Goal: Information Seeking & Learning: Learn about a topic

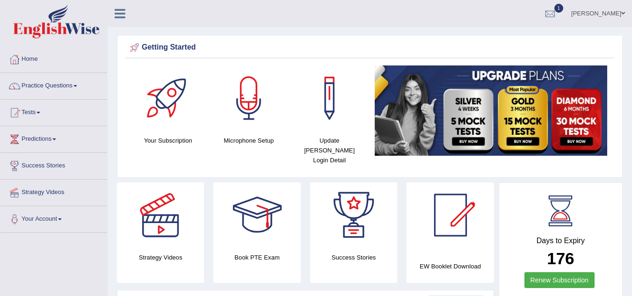
click at [607, 10] on link "[PERSON_NAME]" at bounding box center [598, 12] width 68 height 24
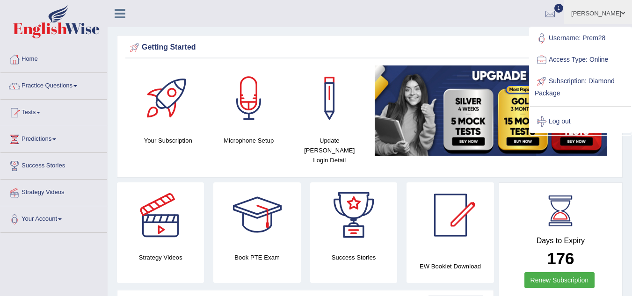
click at [563, 8] on span "1" at bounding box center [558, 8] width 9 height 9
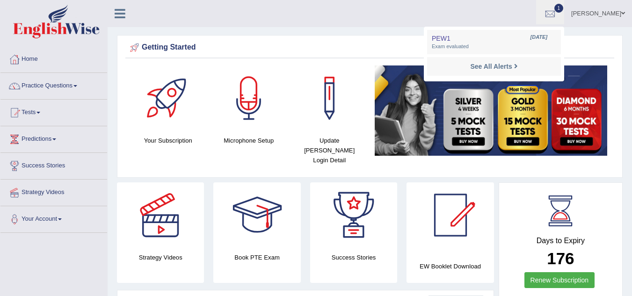
click at [613, 13] on link "[PERSON_NAME]" at bounding box center [598, 12] width 68 height 24
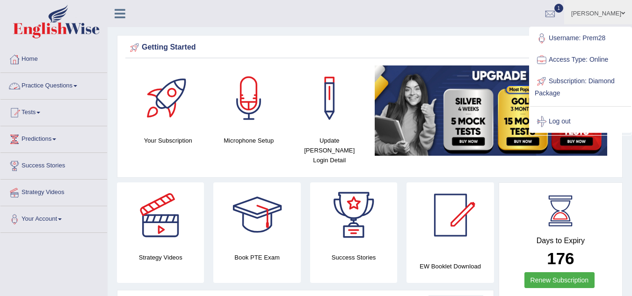
click at [65, 84] on link "Practice Questions" at bounding box center [53, 84] width 107 height 23
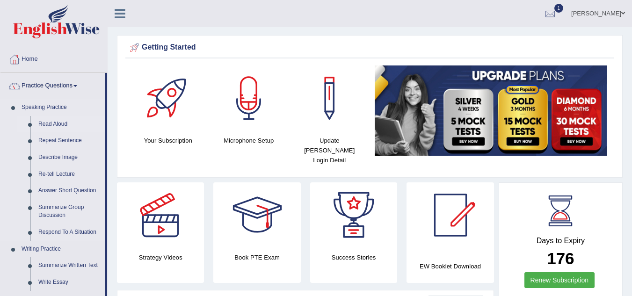
click at [47, 126] on link "Read Aloud" at bounding box center [69, 124] width 71 height 17
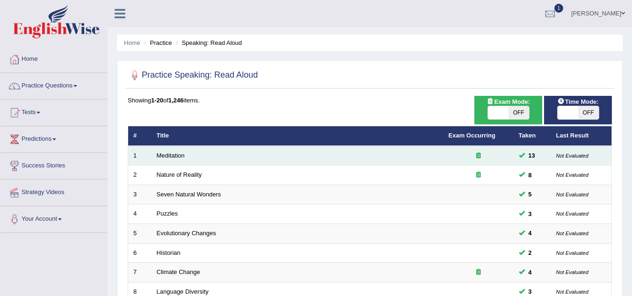
click at [159, 151] on td "Meditation" at bounding box center [297, 156] width 292 height 20
click at [175, 158] on link "Meditation" at bounding box center [171, 155] width 28 height 7
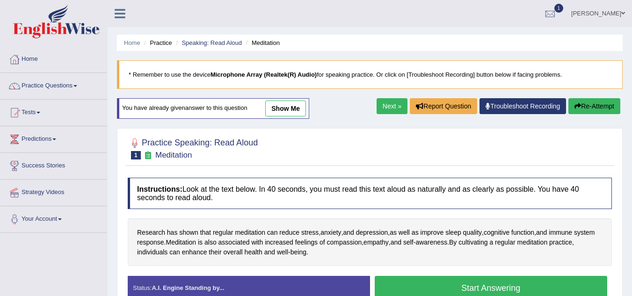
click at [546, 284] on button "Start Answering" at bounding box center [490, 288] width 233 height 24
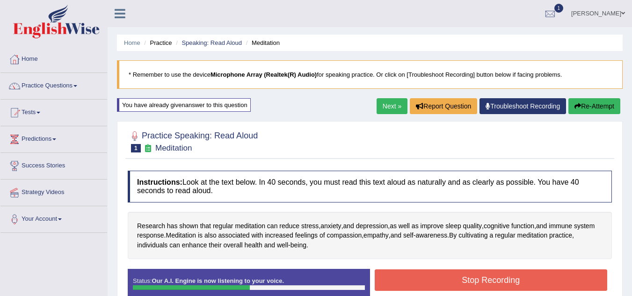
click at [546, 284] on button "Stop Recording" at bounding box center [490, 280] width 233 height 22
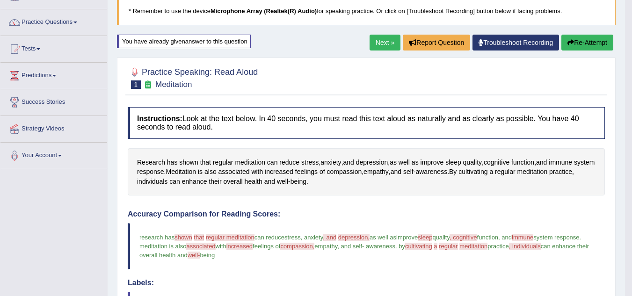
scroll to position [56, 0]
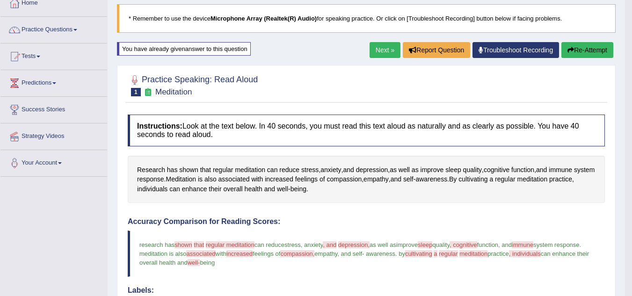
click at [590, 52] on button "Re-Attempt" at bounding box center [587, 50] width 52 height 16
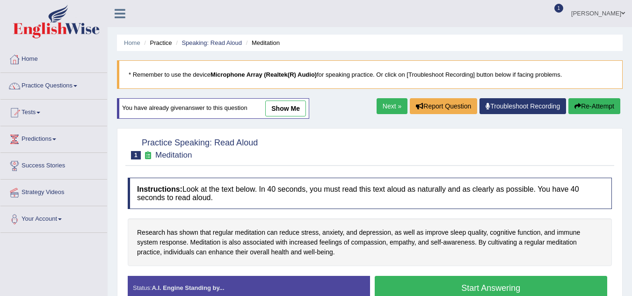
click at [524, 276] on button "Start Answering" at bounding box center [490, 288] width 233 height 24
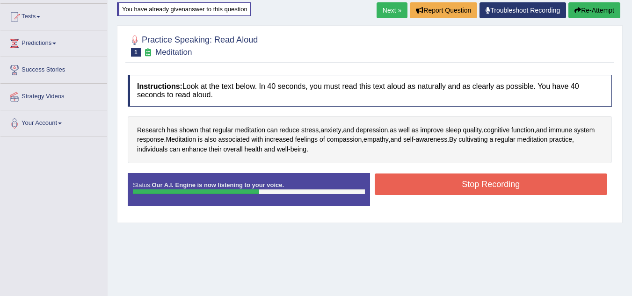
click at [509, 193] on button "Stop Recording" at bounding box center [490, 184] width 233 height 22
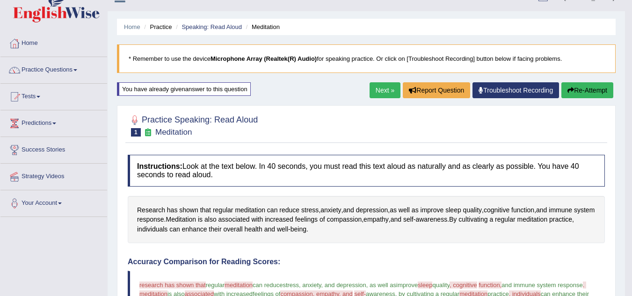
scroll to position [15, 0]
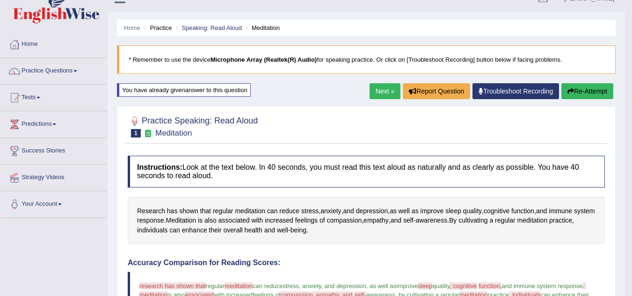
click at [590, 97] on button "Re-Attempt" at bounding box center [587, 91] width 52 height 16
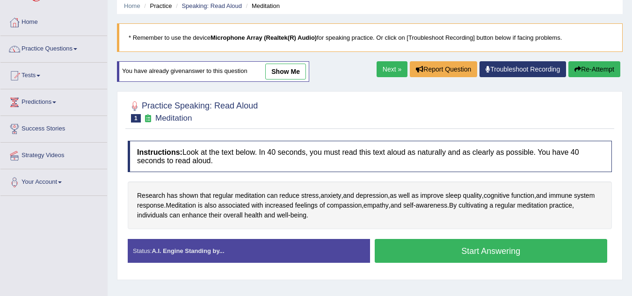
scroll to position [37, 0]
click at [487, 258] on button "Start Answering" at bounding box center [490, 251] width 233 height 24
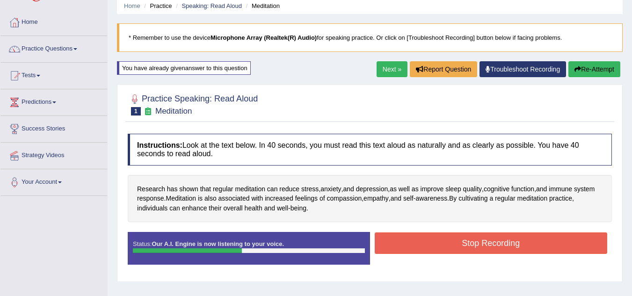
click at [530, 246] on button "Stop Recording" at bounding box center [490, 243] width 233 height 22
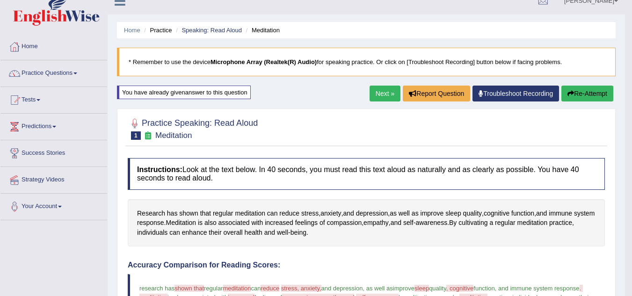
scroll to position [12, 0]
click at [595, 93] on button "Re-Attempt" at bounding box center [587, 94] width 52 height 16
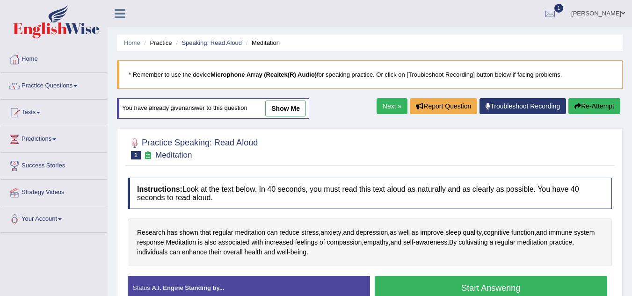
scroll to position [52, 0]
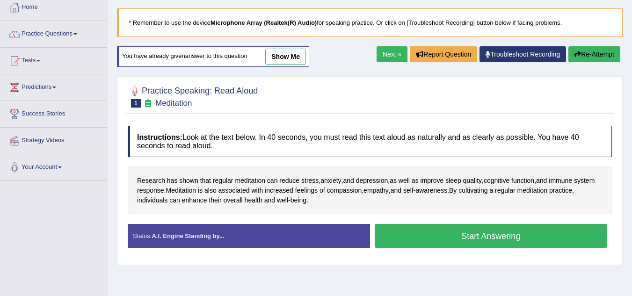
click at [507, 238] on button "Start Answering" at bounding box center [490, 236] width 233 height 24
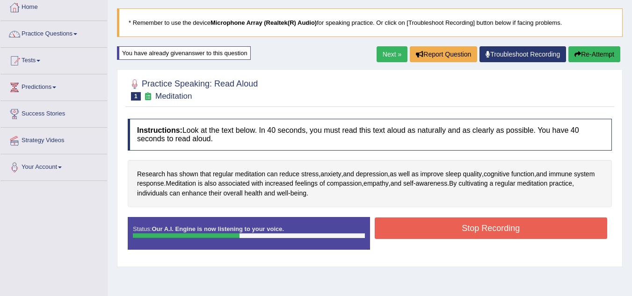
click at [536, 233] on button "Stop Recording" at bounding box center [490, 228] width 233 height 22
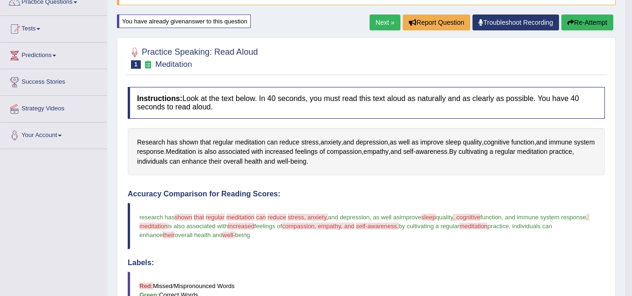
scroll to position [83, 0]
click at [598, 24] on button "Re-Attempt" at bounding box center [587, 23] width 52 height 16
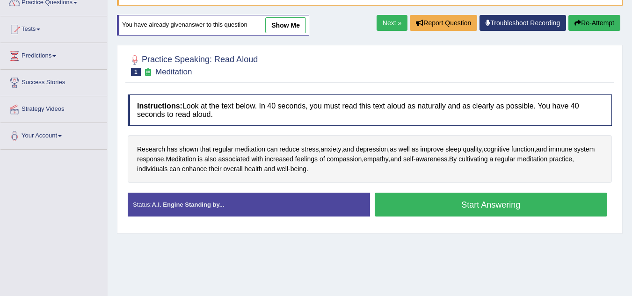
click at [519, 203] on button "Start Answering" at bounding box center [490, 205] width 233 height 24
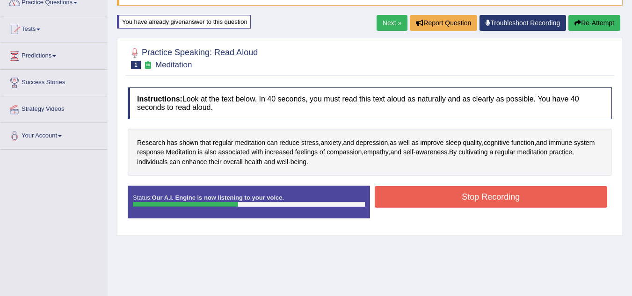
click at [505, 195] on button "Stop Recording" at bounding box center [490, 197] width 233 height 22
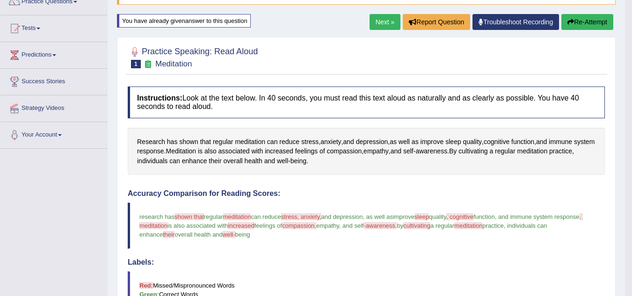
scroll to position [72, 0]
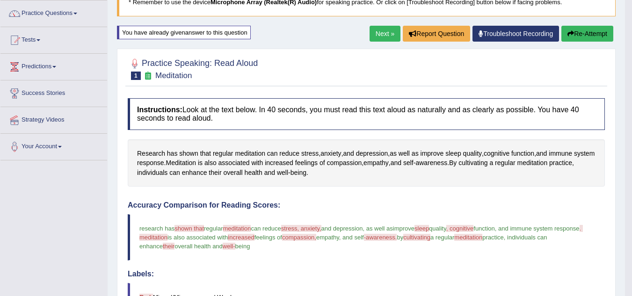
click at [382, 40] on link "Next »" at bounding box center [384, 34] width 31 height 16
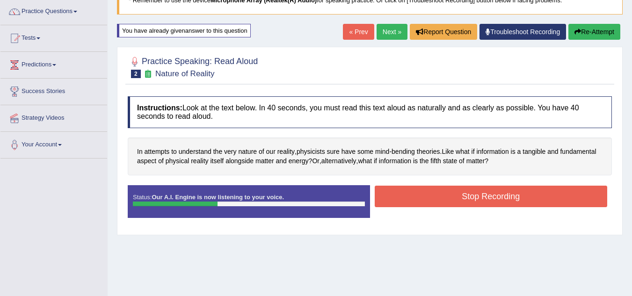
click at [517, 196] on button "Stop Recording" at bounding box center [490, 197] width 233 height 22
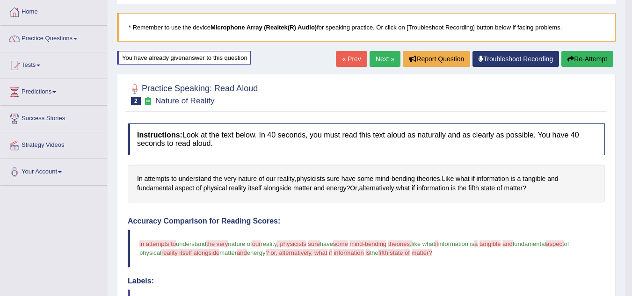
scroll to position [46, 0]
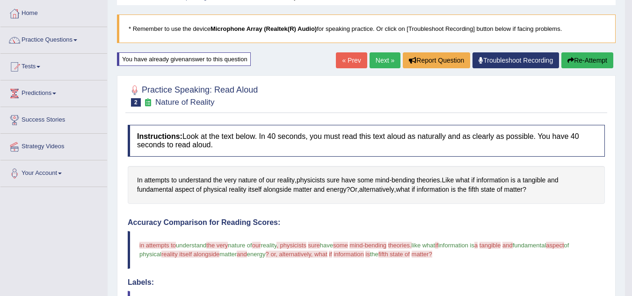
click at [596, 62] on button "Re-Attempt" at bounding box center [587, 60] width 52 height 16
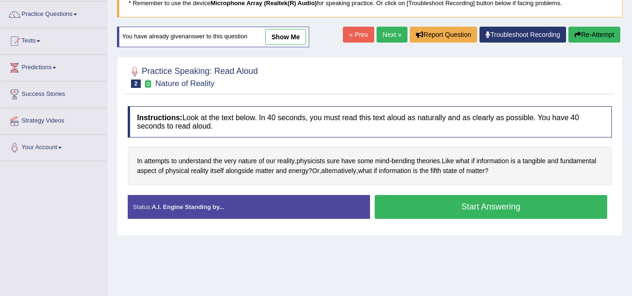
click at [478, 209] on button "Start Answering" at bounding box center [490, 207] width 233 height 24
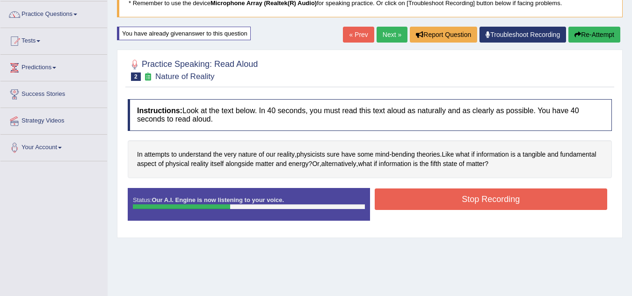
click at [523, 205] on button "Stop Recording" at bounding box center [490, 199] width 233 height 22
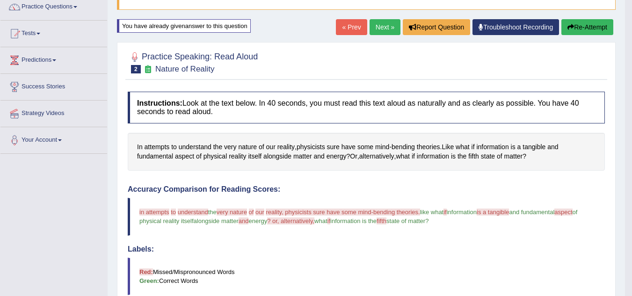
scroll to position [75, 0]
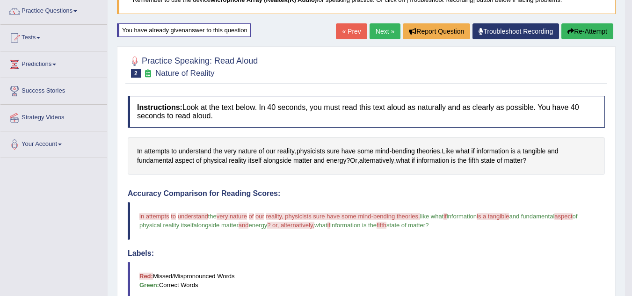
click at [591, 30] on button "Re-Attempt" at bounding box center [587, 31] width 52 height 16
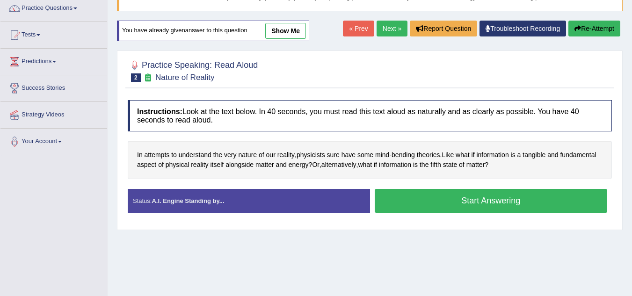
scroll to position [78, 0]
click at [503, 203] on button "Start Answering" at bounding box center [490, 201] width 233 height 24
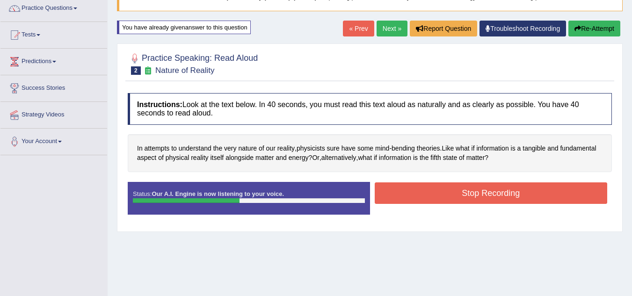
click at [527, 193] on button "Stop Recording" at bounding box center [490, 193] width 233 height 22
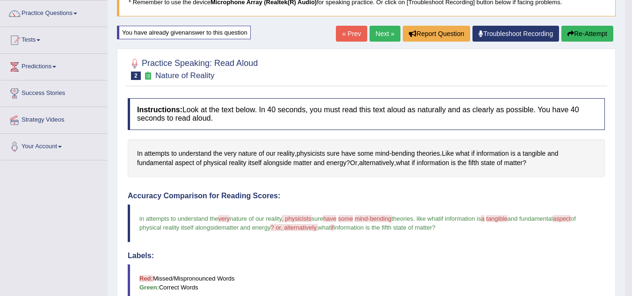
scroll to position [33, 0]
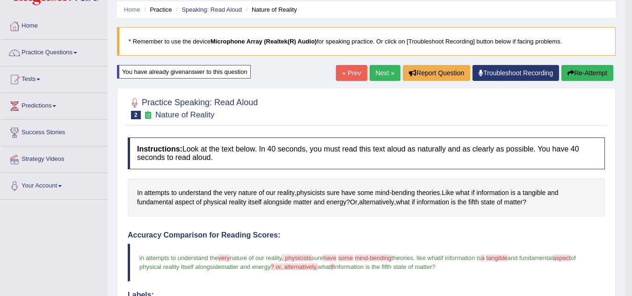
click at [589, 73] on button "Re-Attempt" at bounding box center [587, 73] width 52 height 16
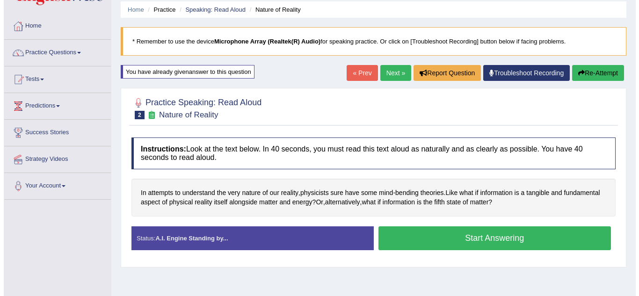
scroll to position [33, 0]
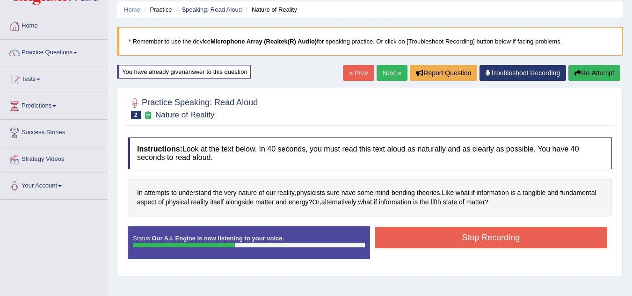
click at [517, 241] on button "Stop Recording" at bounding box center [490, 238] width 233 height 22
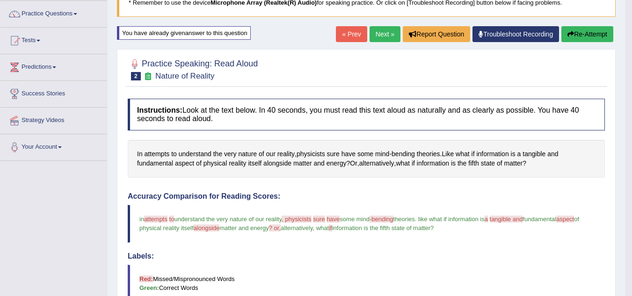
scroll to position [67, 0]
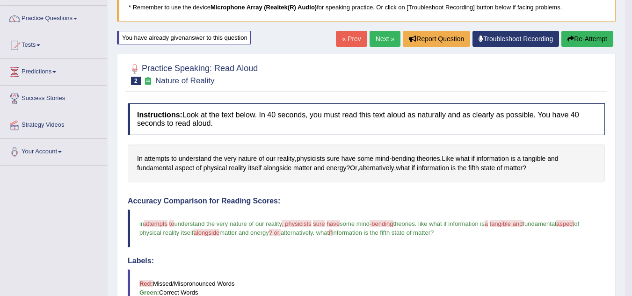
click at [591, 39] on button "Re-Attempt" at bounding box center [587, 39] width 52 height 16
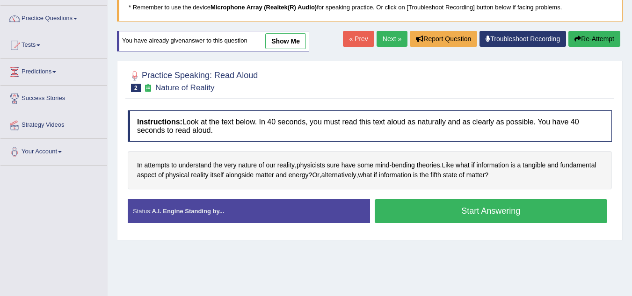
scroll to position [67, 0]
click at [507, 215] on button "Start Answering" at bounding box center [490, 211] width 233 height 24
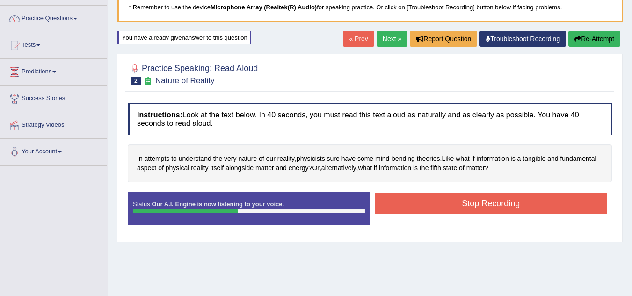
click at [540, 209] on button "Stop Recording" at bounding box center [490, 204] width 233 height 22
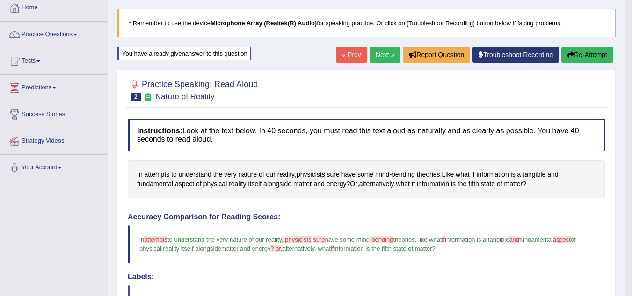
scroll to position [0, 0]
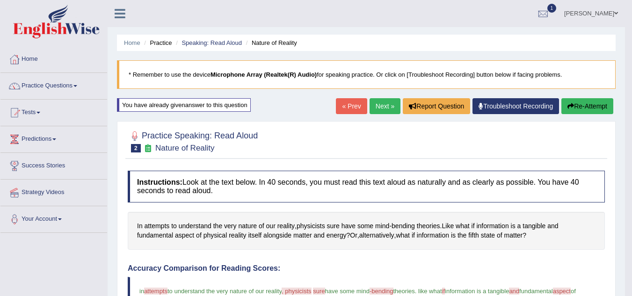
click at [378, 106] on link "Next »" at bounding box center [384, 106] width 31 height 16
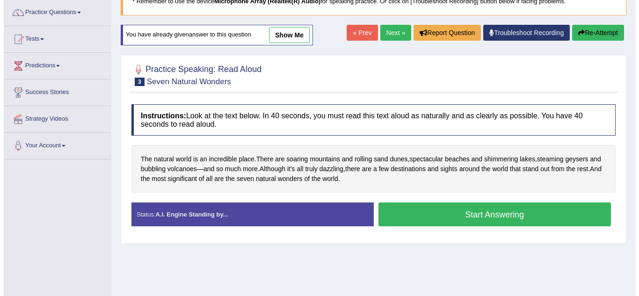
scroll to position [75, 0]
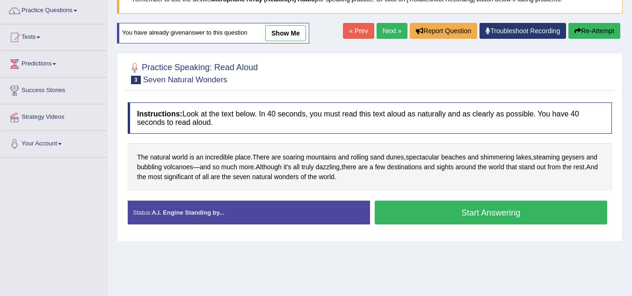
click at [519, 215] on button "Start Answering" at bounding box center [490, 213] width 233 height 24
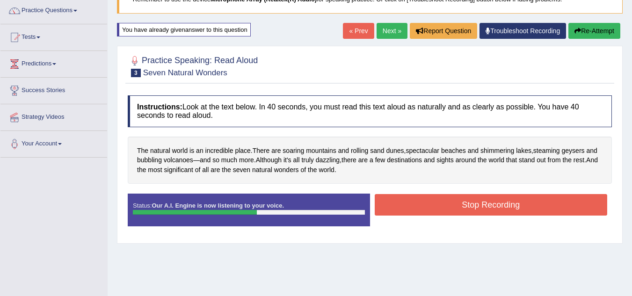
click at [510, 212] on button "Stop Recording" at bounding box center [490, 205] width 233 height 22
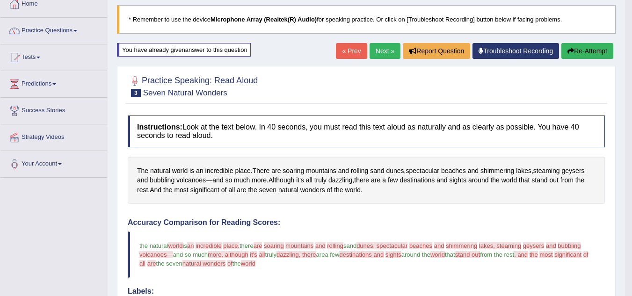
scroll to position [50, 0]
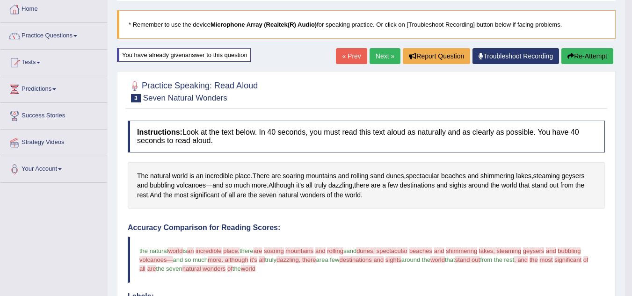
click at [592, 59] on button "Re-Attempt" at bounding box center [587, 56] width 52 height 16
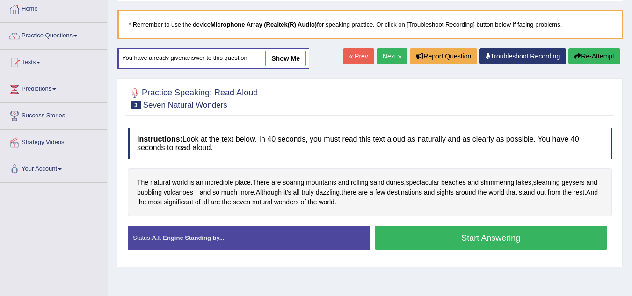
click at [517, 241] on button "Start Answering" at bounding box center [490, 238] width 233 height 24
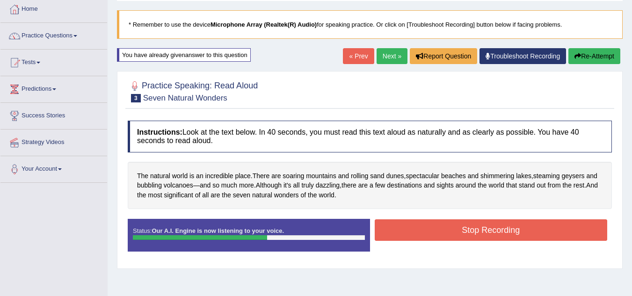
click at [515, 232] on button "Stop Recording" at bounding box center [490, 230] width 233 height 22
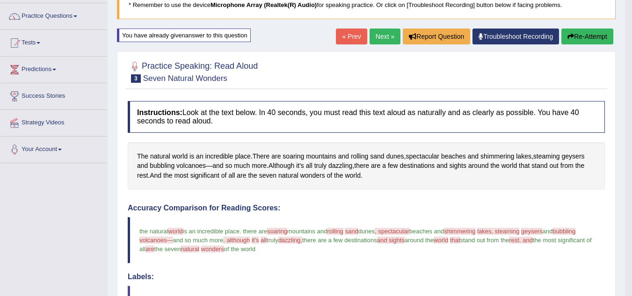
scroll to position [68, 0]
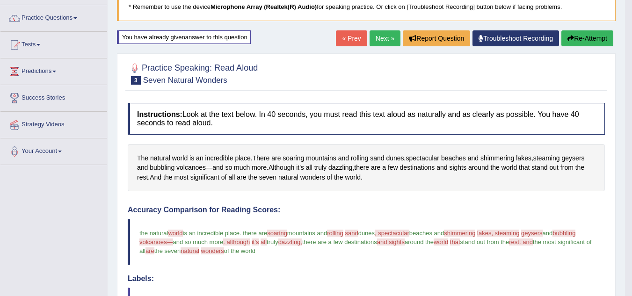
click at [380, 43] on link "Next »" at bounding box center [384, 38] width 31 height 16
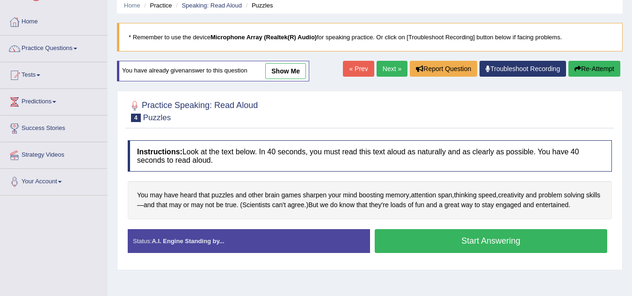
click at [558, 242] on button "Start Answering" at bounding box center [490, 241] width 233 height 24
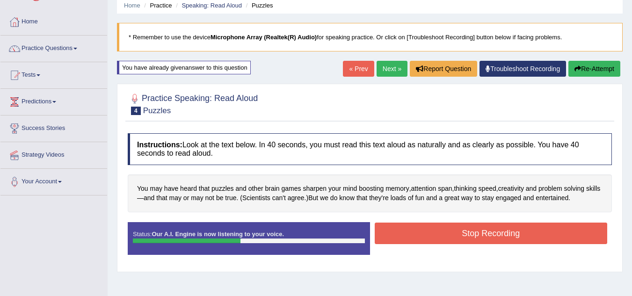
click at [567, 239] on button "Stop Recording" at bounding box center [490, 234] width 233 height 22
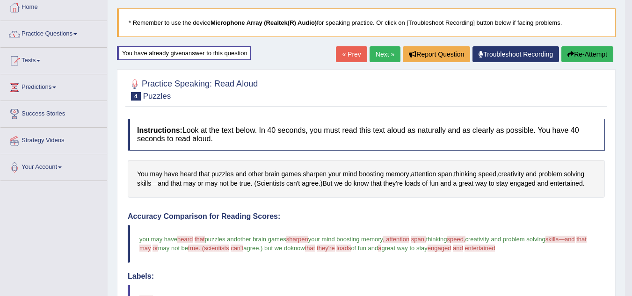
scroll to position [46, 0]
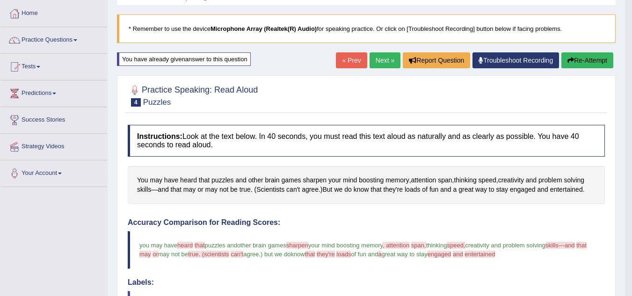
click at [597, 62] on button "Re-Attempt" at bounding box center [587, 60] width 52 height 16
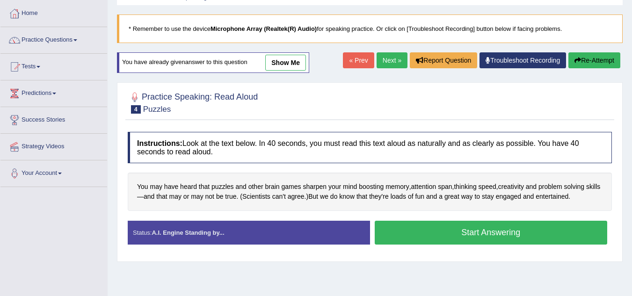
scroll to position [46, 0]
click at [552, 237] on button "Start Answering" at bounding box center [490, 233] width 233 height 24
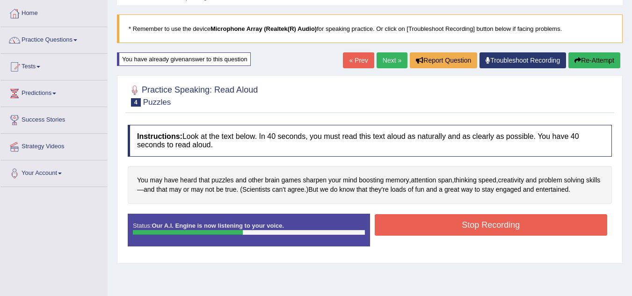
click at [555, 230] on button "Stop Recording" at bounding box center [490, 225] width 233 height 22
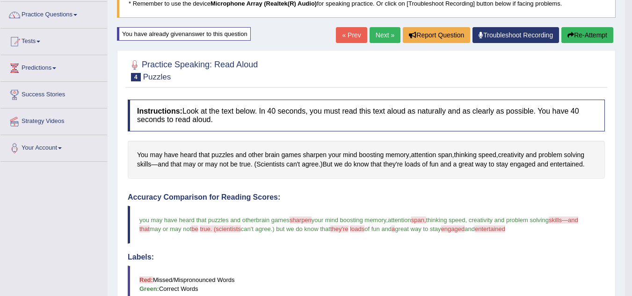
scroll to position [70, 0]
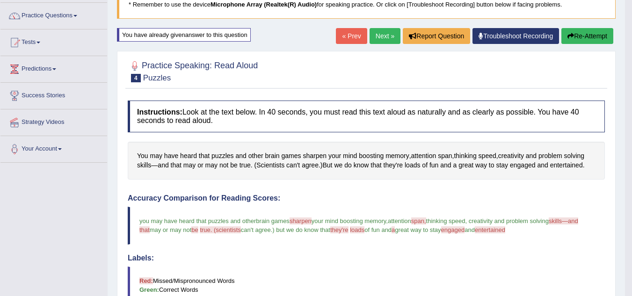
click at [594, 41] on button "Re-Attempt" at bounding box center [587, 36] width 52 height 16
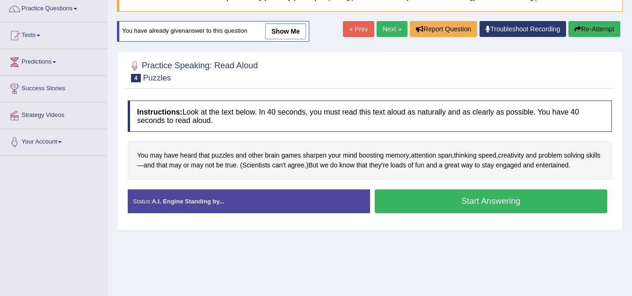
click at [536, 207] on button "Start Answering" at bounding box center [490, 201] width 233 height 24
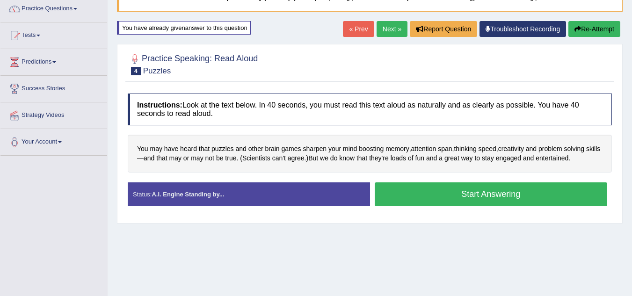
scroll to position [77, 0]
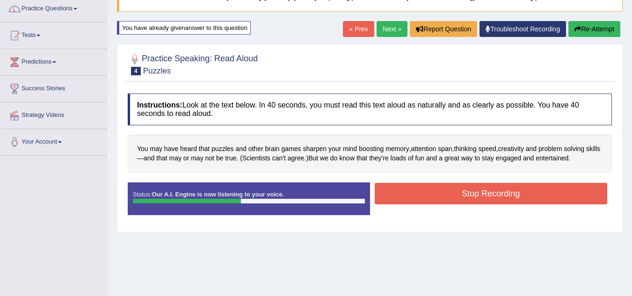
click at [569, 199] on button "Stop Recording" at bounding box center [490, 194] width 233 height 22
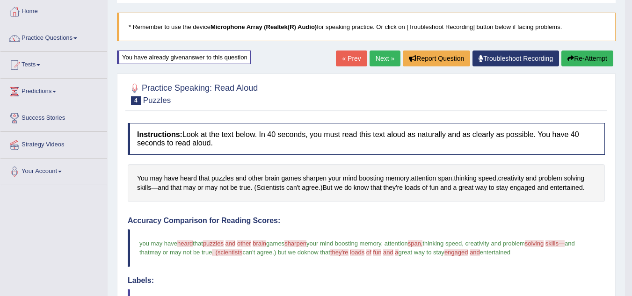
scroll to position [37, 0]
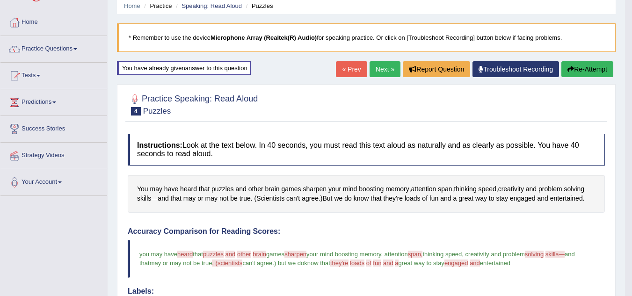
click at [380, 67] on link "Next »" at bounding box center [384, 69] width 31 height 16
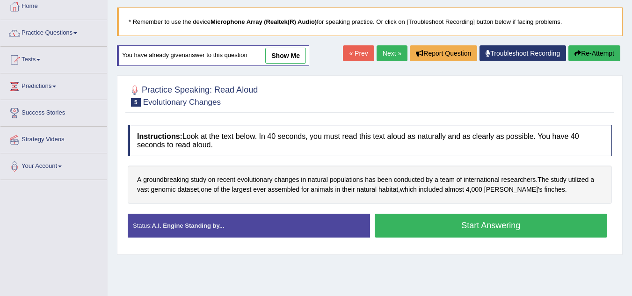
click at [555, 229] on button "Start Answering" at bounding box center [490, 226] width 233 height 24
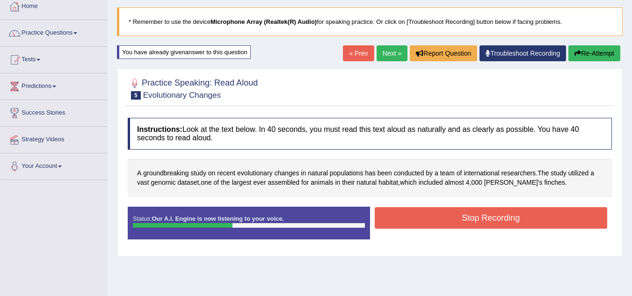
click at [545, 221] on button "Stop Recording" at bounding box center [490, 218] width 233 height 22
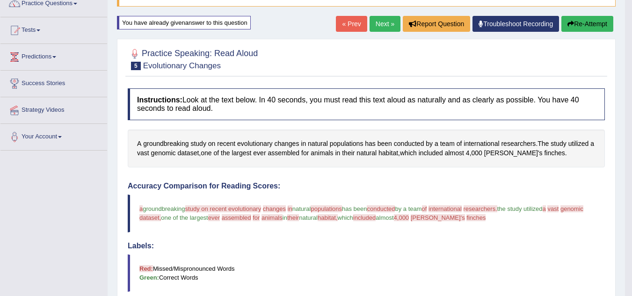
scroll to position [58, 0]
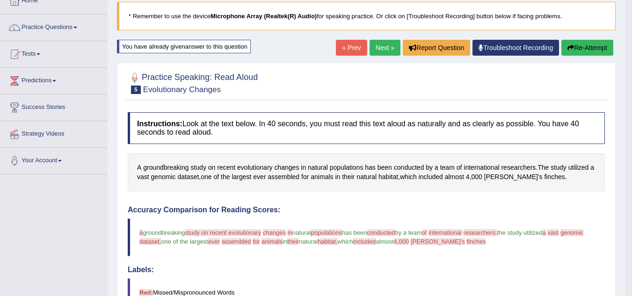
click at [591, 50] on button "Re-Attempt" at bounding box center [587, 48] width 52 height 16
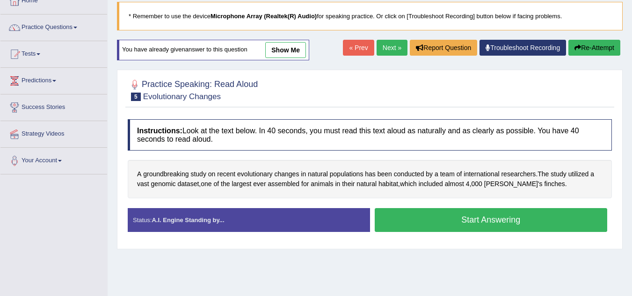
click at [542, 223] on button "Start Answering" at bounding box center [490, 220] width 233 height 24
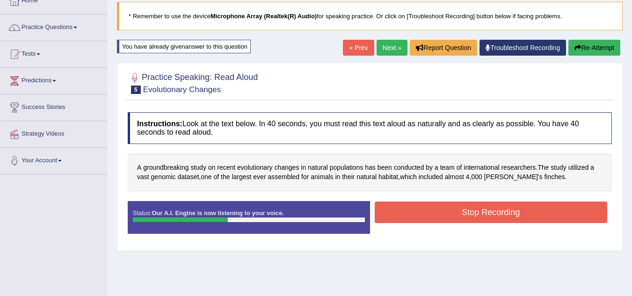
click at [539, 215] on button "Stop Recording" at bounding box center [490, 212] width 233 height 22
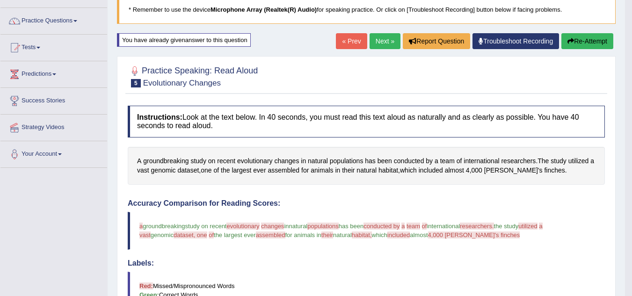
scroll to position [61, 0]
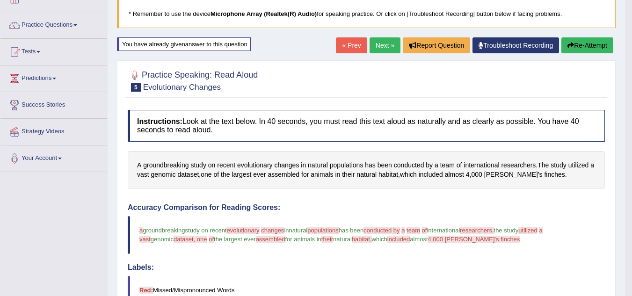
click at [594, 51] on button "Re-Attempt" at bounding box center [587, 45] width 52 height 16
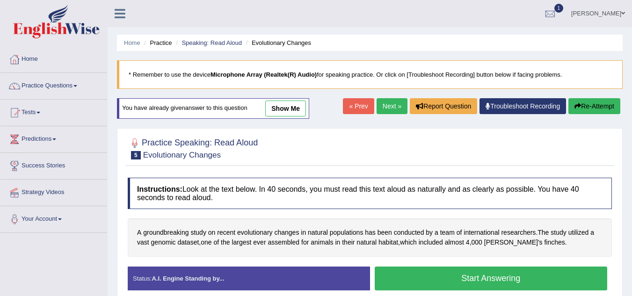
scroll to position [61, 0]
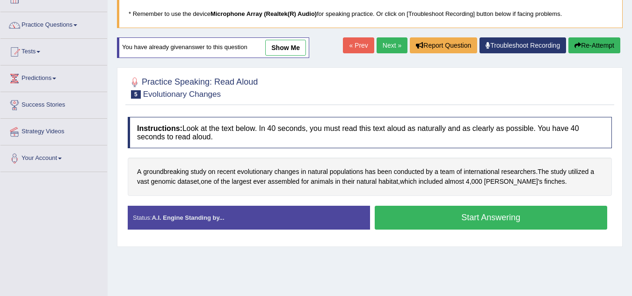
click at [539, 222] on button "Start Answering" at bounding box center [490, 218] width 233 height 24
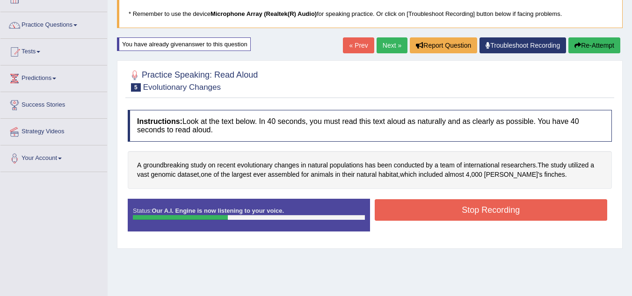
click at [546, 214] on button "Stop Recording" at bounding box center [490, 210] width 233 height 22
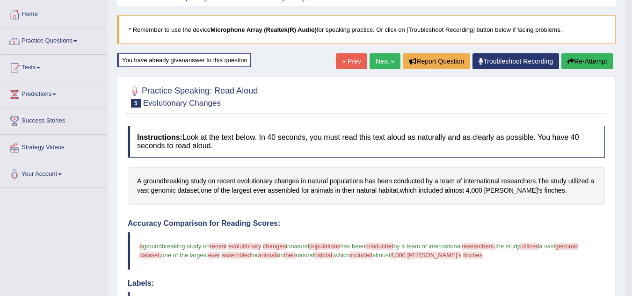
scroll to position [43, 0]
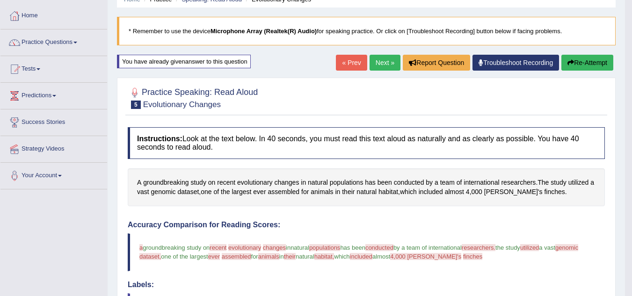
click at [598, 66] on button "Re-Attempt" at bounding box center [587, 63] width 52 height 16
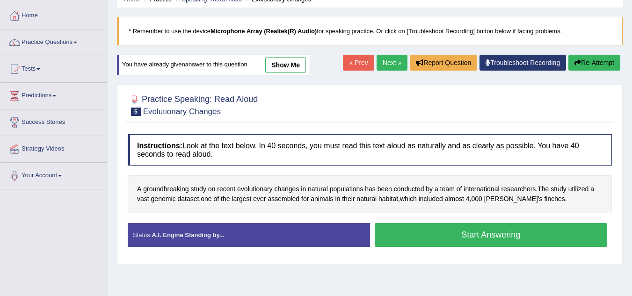
click at [530, 237] on button "Start Answering" at bounding box center [490, 235] width 233 height 24
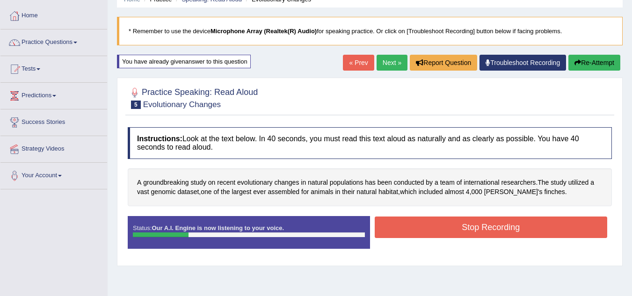
click at [543, 234] on button "Stop Recording" at bounding box center [490, 227] width 233 height 22
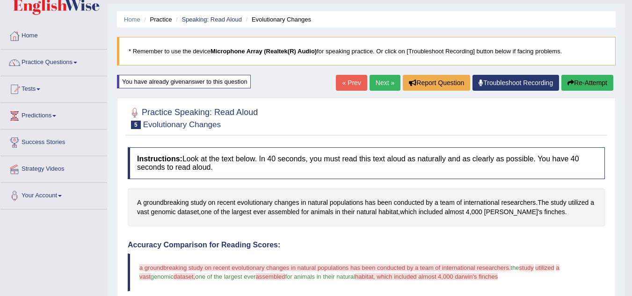
scroll to position [12, 0]
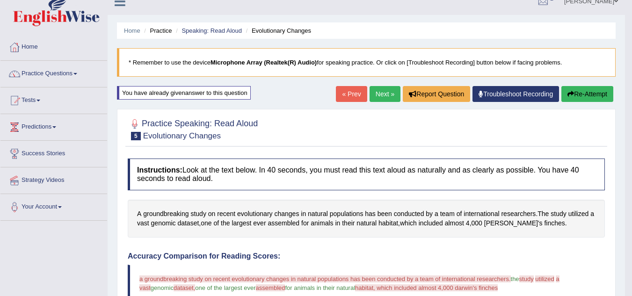
click at [388, 94] on link "Next »" at bounding box center [384, 94] width 31 height 16
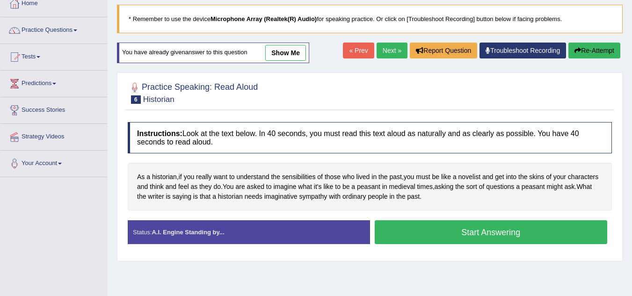
click at [547, 237] on button "Start Answering" at bounding box center [490, 232] width 233 height 24
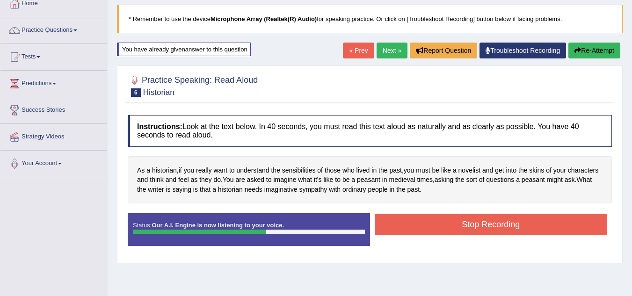
click at [543, 225] on button "Stop Recording" at bounding box center [490, 225] width 233 height 22
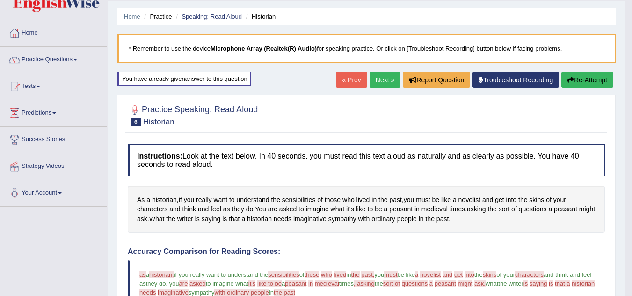
scroll to position [25, 0]
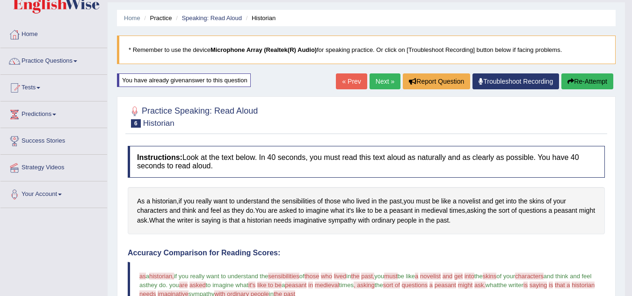
click at [71, 57] on link "Practice Questions" at bounding box center [53, 59] width 107 height 23
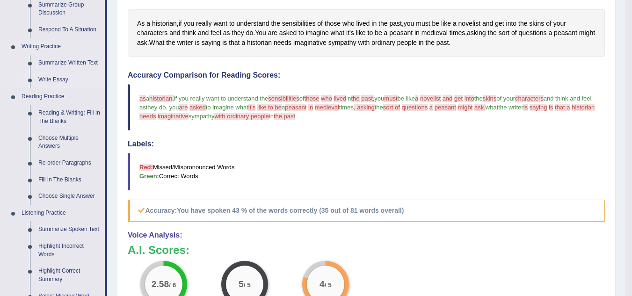
scroll to position [204, 0]
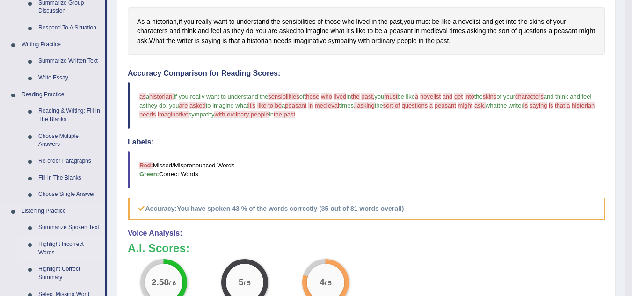
click at [57, 243] on link "Highlight Incorrect Words" at bounding box center [69, 248] width 71 height 25
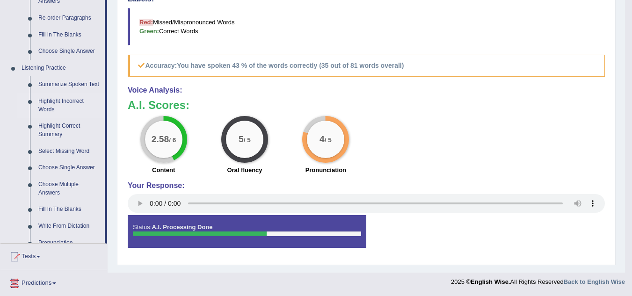
scroll to position [398, 0]
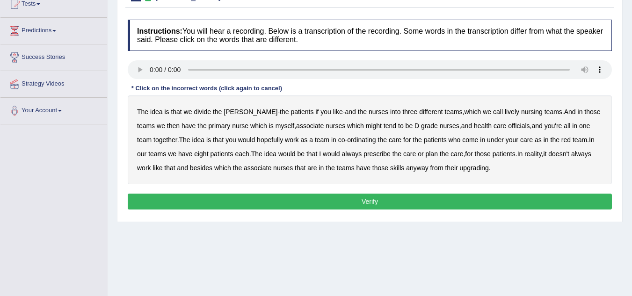
scroll to position [110, 0]
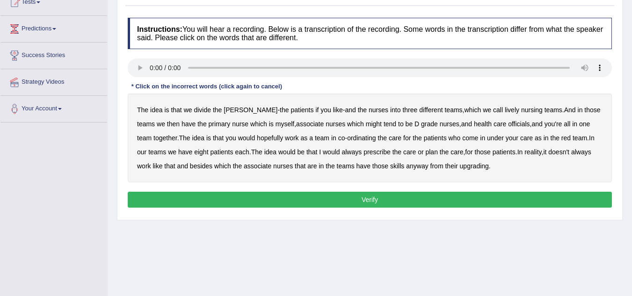
click at [504, 108] on b "lively" at bounding box center [511, 109] width 14 height 7
click at [476, 163] on b "upgrading" at bounding box center [474, 165] width 29 height 7
click at [379, 200] on button "Verify" at bounding box center [370, 200] width 484 height 16
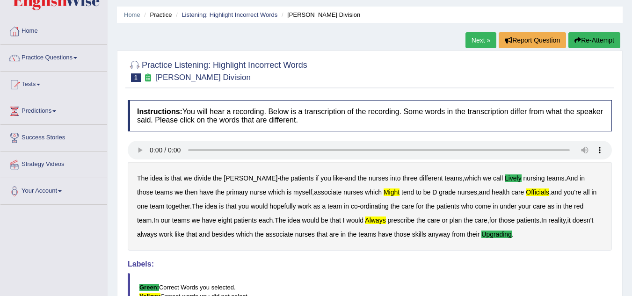
scroll to position [21, 0]
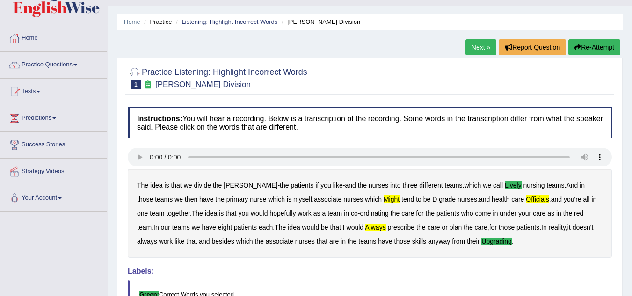
click at [601, 47] on button "Re-Attempt" at bounding box center [594, 47] width 52 height 16
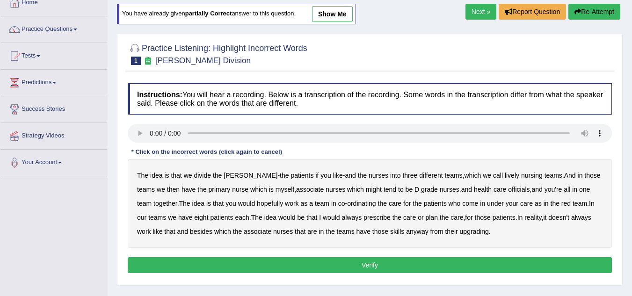
scroll to position [70, 0]
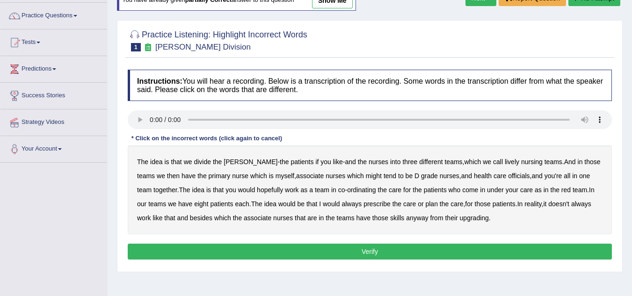
click at [504, 161] on b "lively" at bounding box center [511, 161] width 14 height 7
click at [366, 177] on b "might" at bounding box center [374, 175] width 16 height 7
click at [508, 175] on b "officials" at bounding box center [519, 175] width 22 height 7
click at [345, 201] on b "always" at bounding box center [351, 203] width 20 height 7
click at [481, 217] on b "upgrading" at bounding box center [474, 217] width 29 height 7
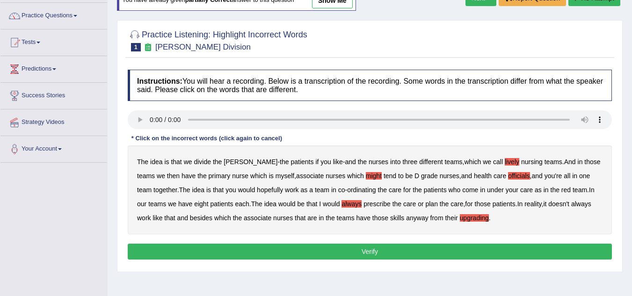
click at [417, 257] on button "Verify" at bounding box center [370, 252] width 484 height 16
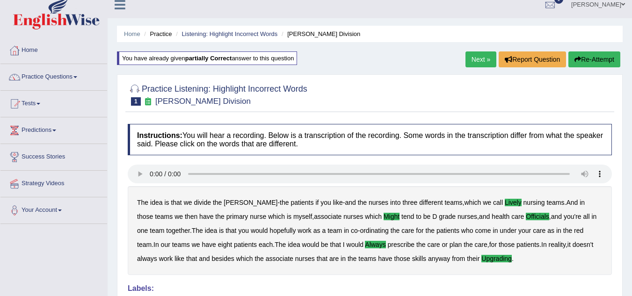
scroll to position [0, 0]
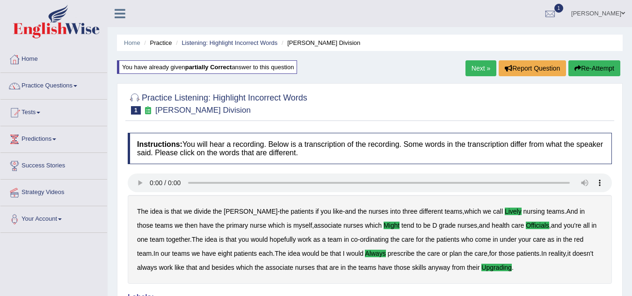
click at [476, 71] on link "Next »" at bounding box center [480, 68] width 31 height 16
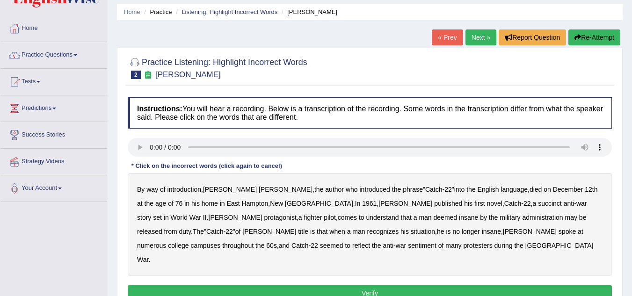
scroll to position [70, 0]
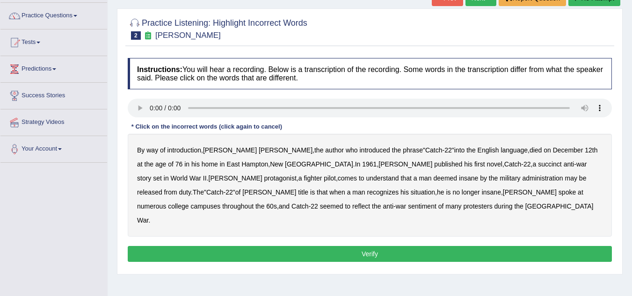
click at [538, 162] on b "succinct" at bounding box center [550, 163] width 24 height 7
click at [522, 175] on b "administration" at bounding box center [542, 177] width 41 height 7
click at [410, 190] on b "situation" at bounding box center [422, 191] width 24 height 7
click at [370, 202] on b "reflect" at bounding box center [361, 205] width 18 height 7
click at [322, 246] on button "Verify" at bounding box center [370, 254] width 484 height 16
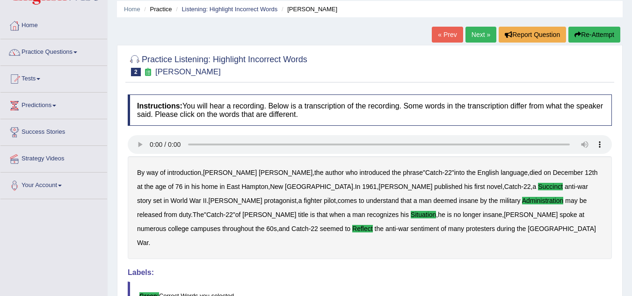
scroll to position [28, 0]
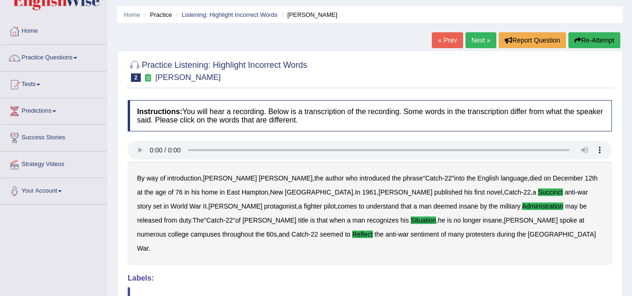
click at [481, 42] on link "Next »" at bounding box center [480, 40] width 31 height 16
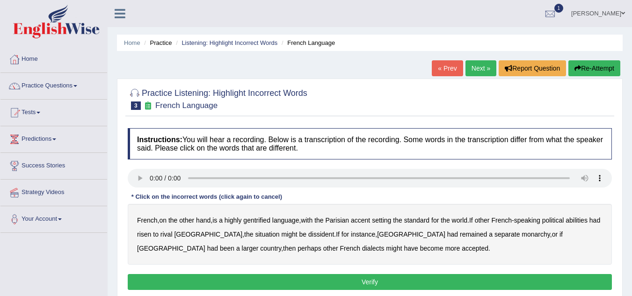
click at [260, 218] on b "gentrified" at bounding box center [256, 219] width 27 height 7
click at [582, 218] on b "abilities" at bounding box center [576, 219] width 22 height 7
click at [308, 234] on b "dissident" at bounding box center [321, 233] width 26 height 7
click at [521, 233] on b "monarchy" at bounding box center [535, 233] width 28 height 7
click at [307, 274] on button "Verify" at bounding box center [370, 282] width 484 height 16
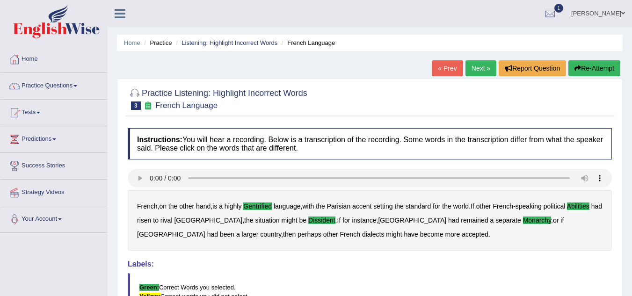
click at [469, 70] on link "Next »" at bounding box center [480, 68] width 31 height 16
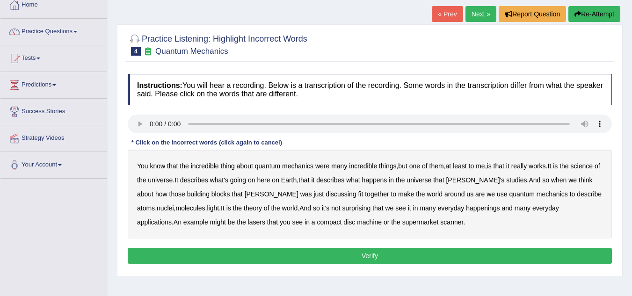
click at [585, 161] on div "You know that the incredible thing about quantum mechanics were many incredible…" at bounding box center [370, 194] width 484 height 89
click at [585, 163] on b "science" at bounding box center [581, 165] width 22 height 7
click at [325, 192] on b "discussing" at bounding box center [340, 193] width 30 height 7
click at [466, 207] on b "happenings" at bounding box center [483, 207] width 34 height 7
click at [357, 221] on b "machine" at bounding box center [369, 221] width 25 height 7
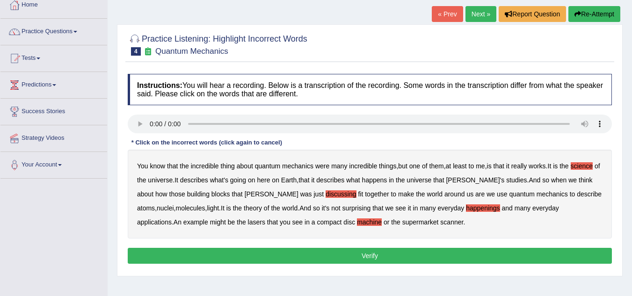
click at [290, 252] on button "Verify" at bounding box center [370, 256] width 484 height 16
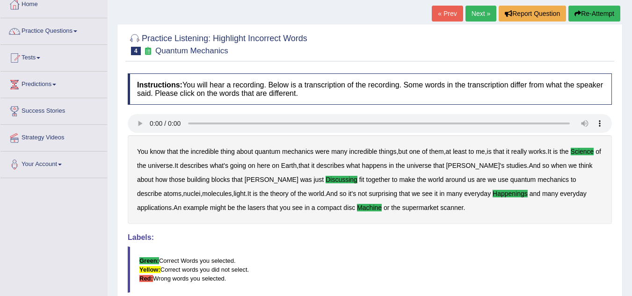
scroll to position [54, 0]
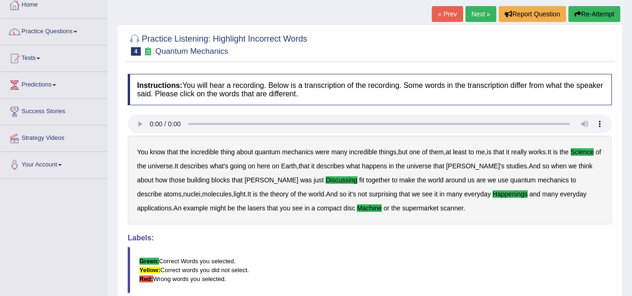
click at [476, 14] on link "Next »" at bounding box center [480, 14] width 31 height 16
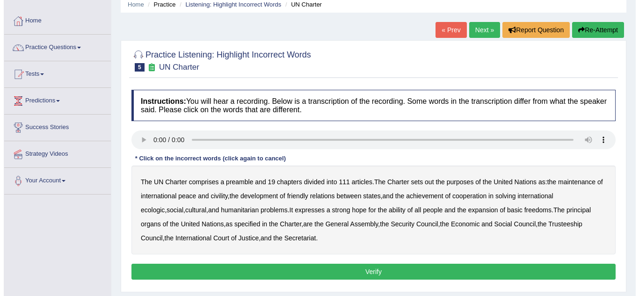
scroll to position [44, 0]
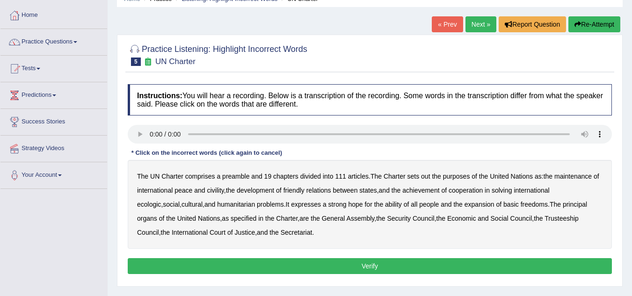
click at [215, 187] on b "civility" at bounding box center [215, 190] width 17 height 7
click at [161, 201] on b "ecologic" at bounding box center [149, 204] width 24 height 7
click at [385, 203] on b "ability" at bounding box center [393, 204] width 17 height 7
click at [375, 261] on button "Verify" at bounding box center [370, 266] width 484 height 16
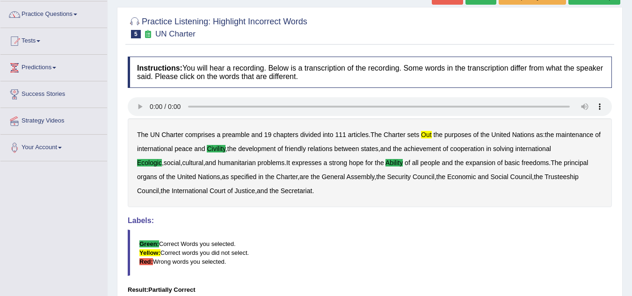
scroll to position [83, 0]
